Goal: Information Seeking & Learning: Learn about a topic

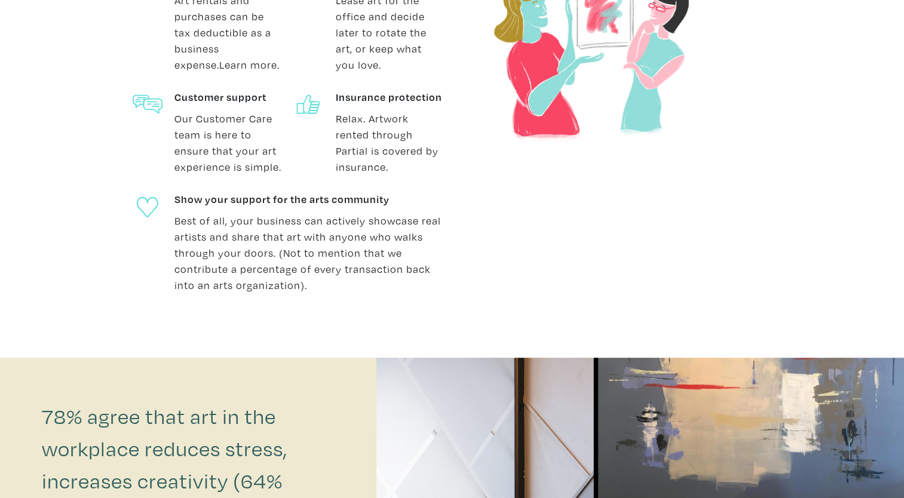
scroll to position [657, 0]
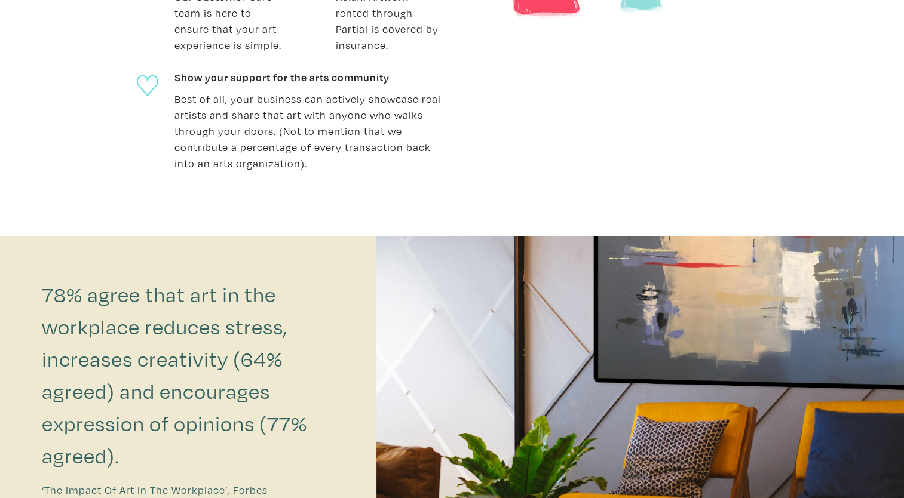
drag, startPoint x: 425, startPoint y: 319, endPoint x: 278, endPoint y: 235, distance: 168.9
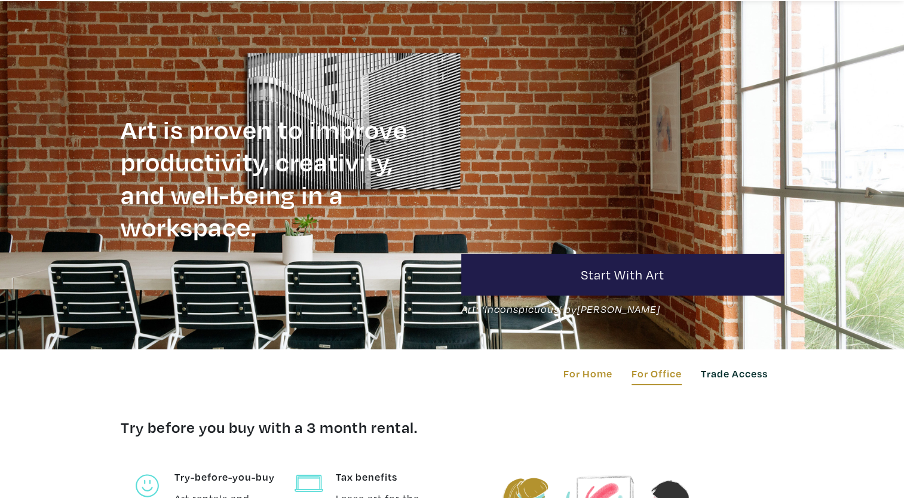
scroll to position [0, 0]
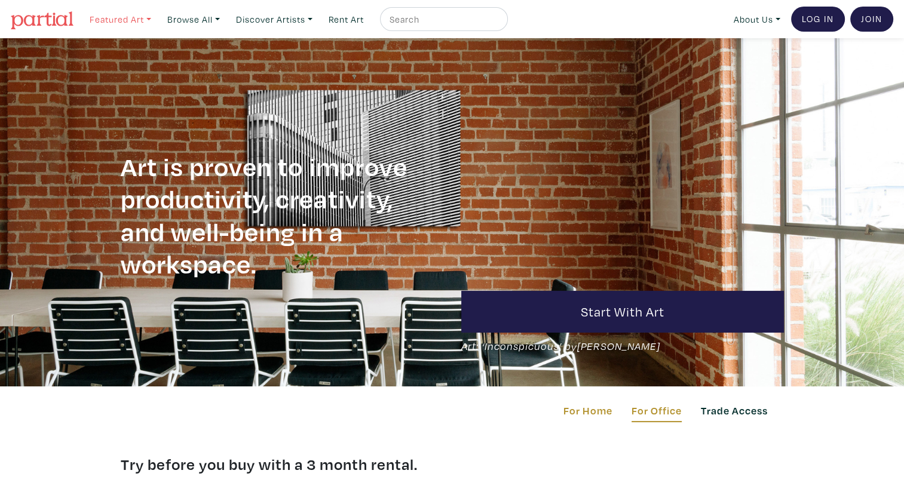
click at [138, 19] on link "Featured Art" at bounding box center [120, 19] width 72 height 24
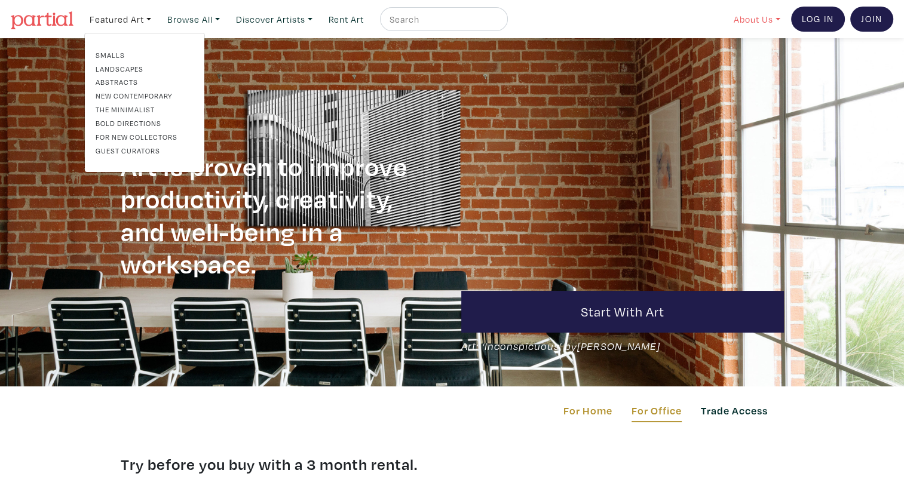
click at [757, 21] on link "About Us" at bounding box center [756, 19] width 57 height 24
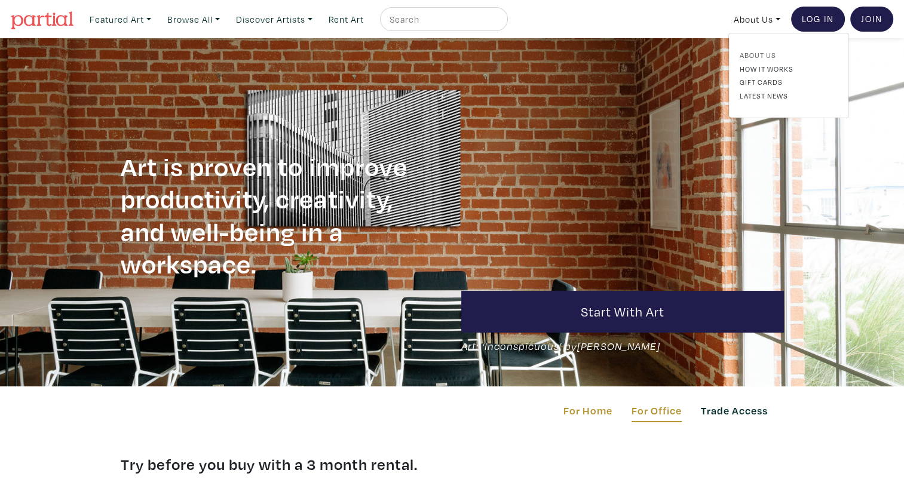
click at [745, 57] on link "About Us" at bounding box center [789, 55] width 98 height 11
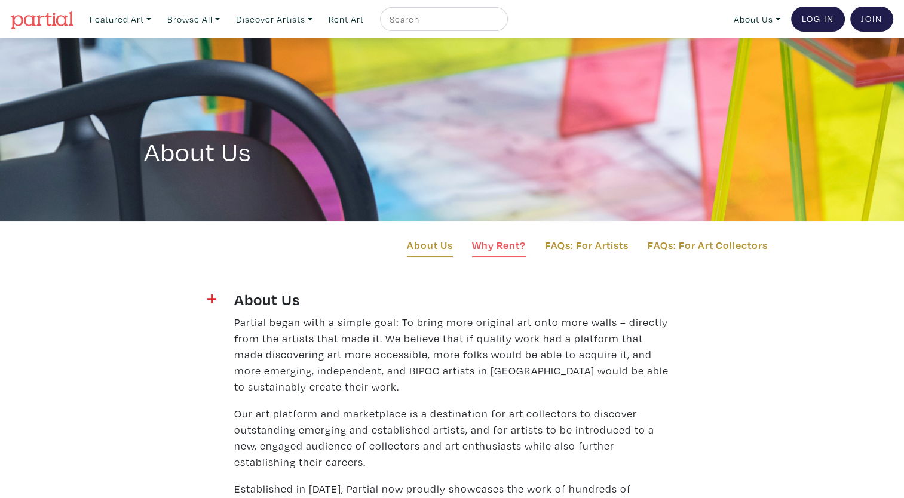
click at [502, 251] on link "Why Rent?" at bounding box center [499, 247] width 54 height 20
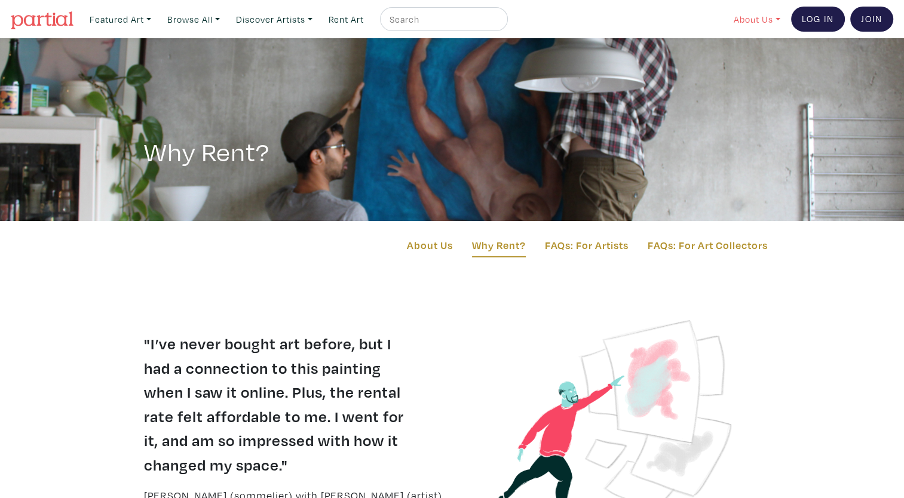
click at [752, 19] on link "About Us" at bounding box center [756, 19] width 57 height 24
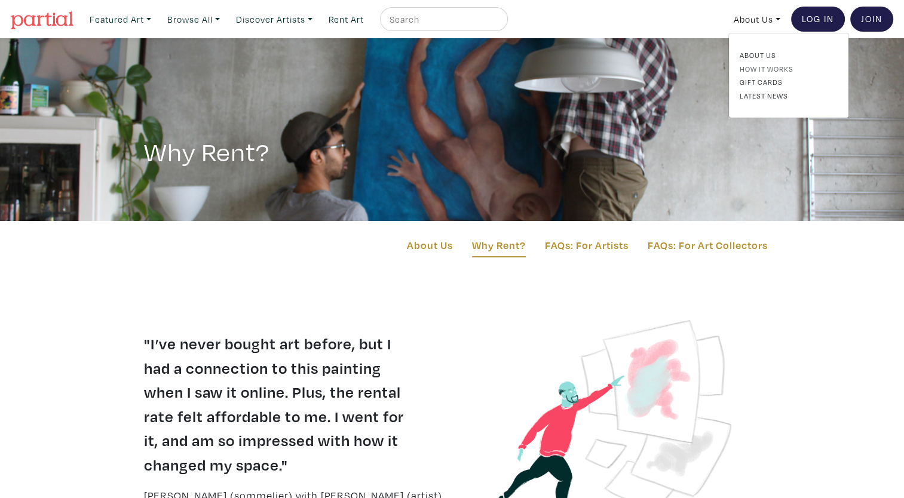
click at [776, 71] on link "How It Works" at bounding box center [789, 68] width 98 height 11
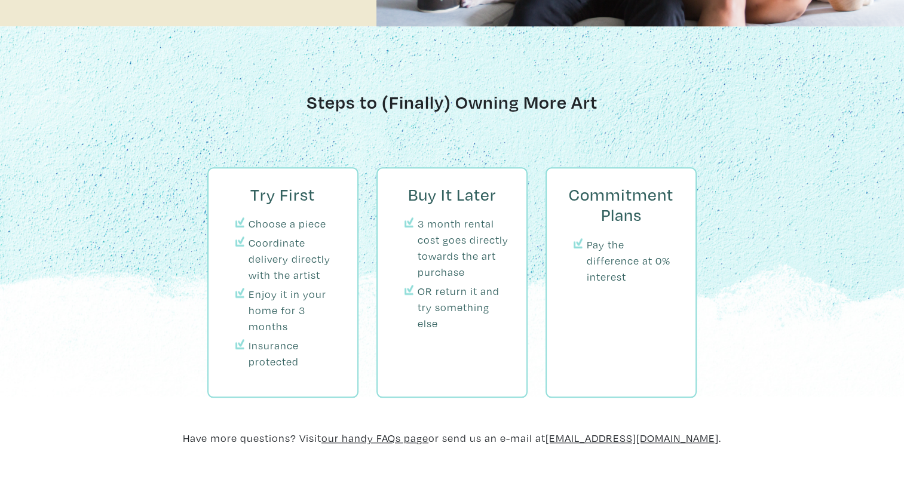
scroll to position [1255, 0]
